Goal: Complete application form: Complete application form

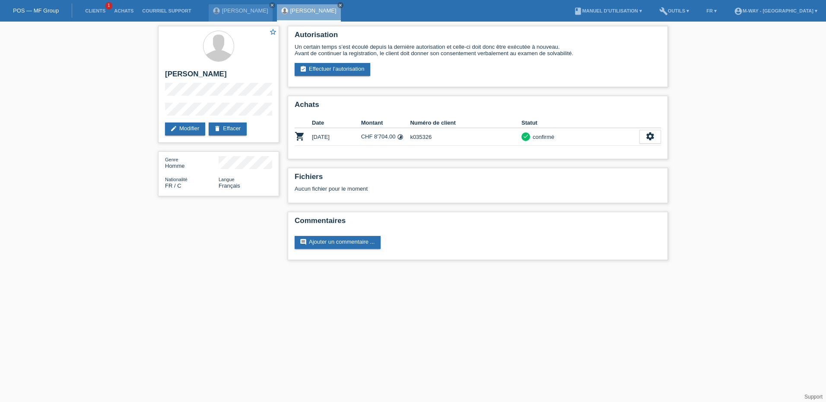
click at [25, 3] on nav "POS — MF Group Clients 1 Achats Courriel Support fadil zhugolli close close menu" at bounding box center [413, 11] width 826 height 22
click at [32, 11] on link "POS — MF Group" at bounding box center [36, 10] width 46 height 6
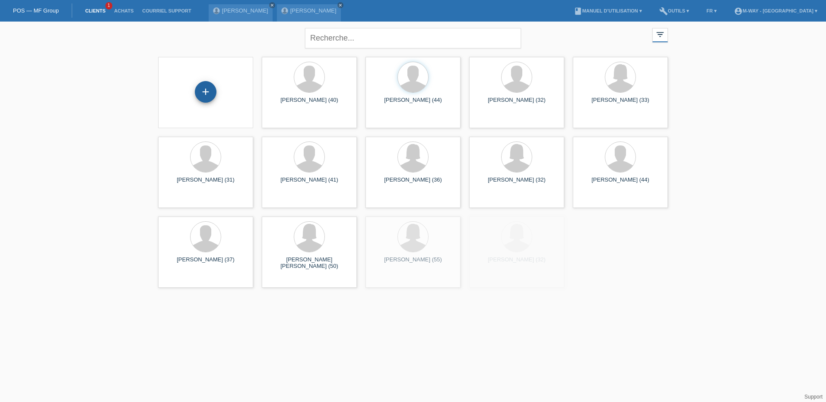
click at [203, 94] on div "+" at bounding box center [206, 92] width 22 height 22
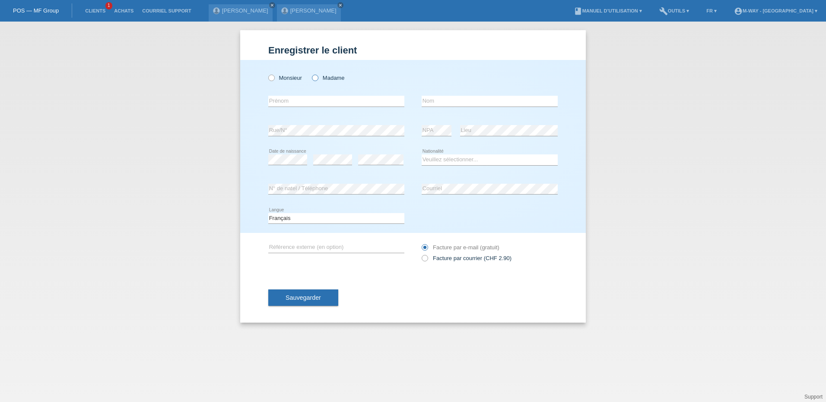
click at [310, 73] on icon at bounding box center [310, 73] width 0 height 0
click at [316, 77] on input "Madame" at bounding box center [315, 78] width 6 height 6
radio input "true"
click at [310, 99] on input "text" at bounding box center [336, 101] width 136 height 11
type input "Rosemary josefina"
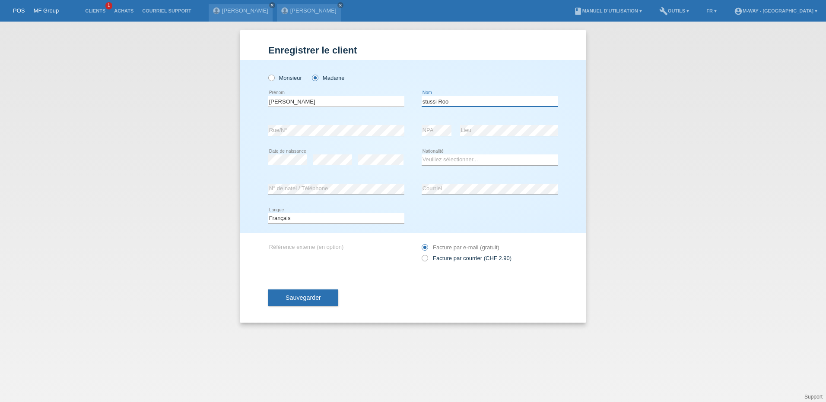
type input "stussi Roo"
click at [451, 161] on select "Veuillez sélectionner... Suisse Allemagne Autriche Liechtenstein ------------ A…" at bounding box center [489, 160] width 136 height 10
select select "CH"
click at [421, 155] on select "Veuillez sélectionner... Suisse Allemagne Autriche Liechtenstein ------------ A…" at bounding box center [489, 160] width 136 height 10
click at [299, 303] on button "Sauvegarder" at bounding box center [303, 298] width 70 height 16
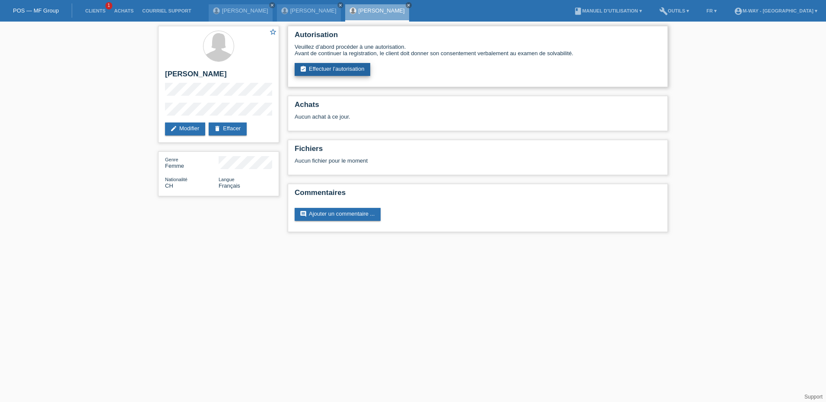
click at [332, 63] on link "assignment_turned_in Effectuer l’autorisation" at bounding box center [332, 69] width 76 height 13
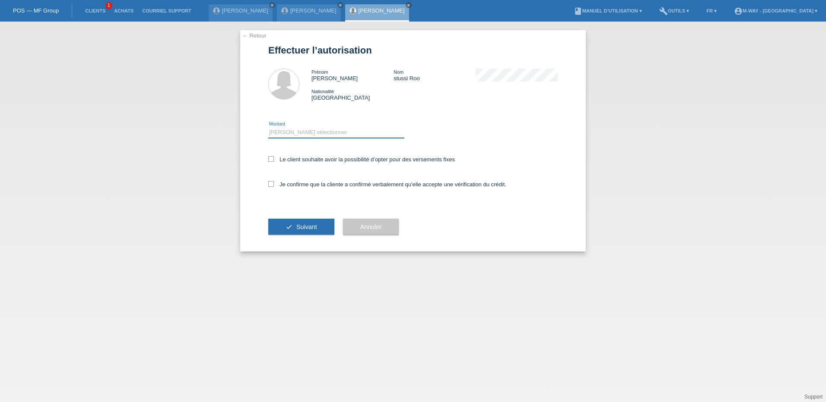
click at [290, 134] on select "Veuillez sélectionner CHF 1.00 - CHF 499.00 CHF 500.00 - CHF 1'999.00 CHF 2'000…" at bounding box center [336, 132] width 136 height 10
select select "3"
click at [268, 127] on select "Veuillez sélectionner CHF 1.00 - CHF 499.00 CHF 500.00 - CHF 1'999.00 CHF 2'000…" at bounding box center [336, 132] width 136 height 10
click at [271, 157] on icon at bounding box center [271, 159] width 6 height 6
click at [271, 157] on input "Le client souhaite avoir la possibilité d’opter pour des versements fixes" at bounding box center [271, 159] width 6 height 6
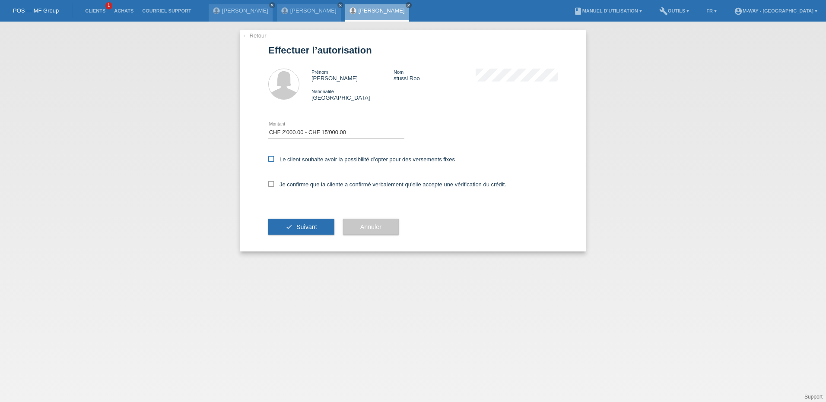
checkbox input "true"
drag, startPoint x: 269, startPoint y: 181, endPoint x: 279, endPoint y: 197, distance: 18.4
click at [270, 181] on icon at bounding box center [271, 184] width 6 height 6
click at [270, 181] on input "Je confirme que la cliente a confirmé verbalement qu'elle accepte une vérificat…" at bounding box center [271, 184] width 6 height 6
checkbox input "true"
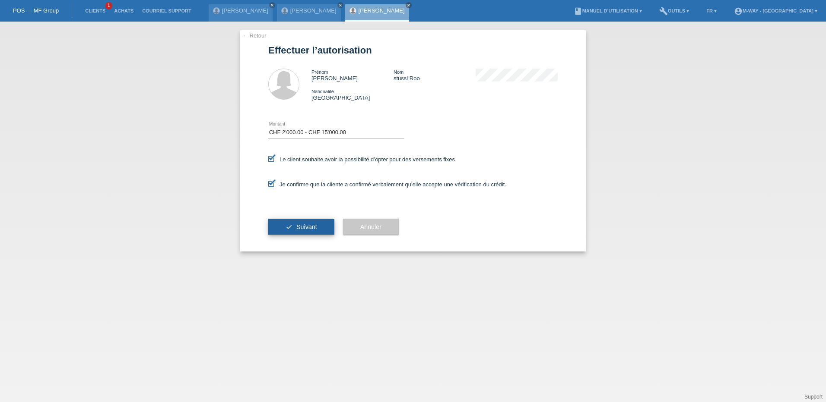
click at [317, 227] on button "check Suivant" at bounding box center [301, 227] width 66 height 16
